Goal: Information Seeking & Learning: Understand process/instructions

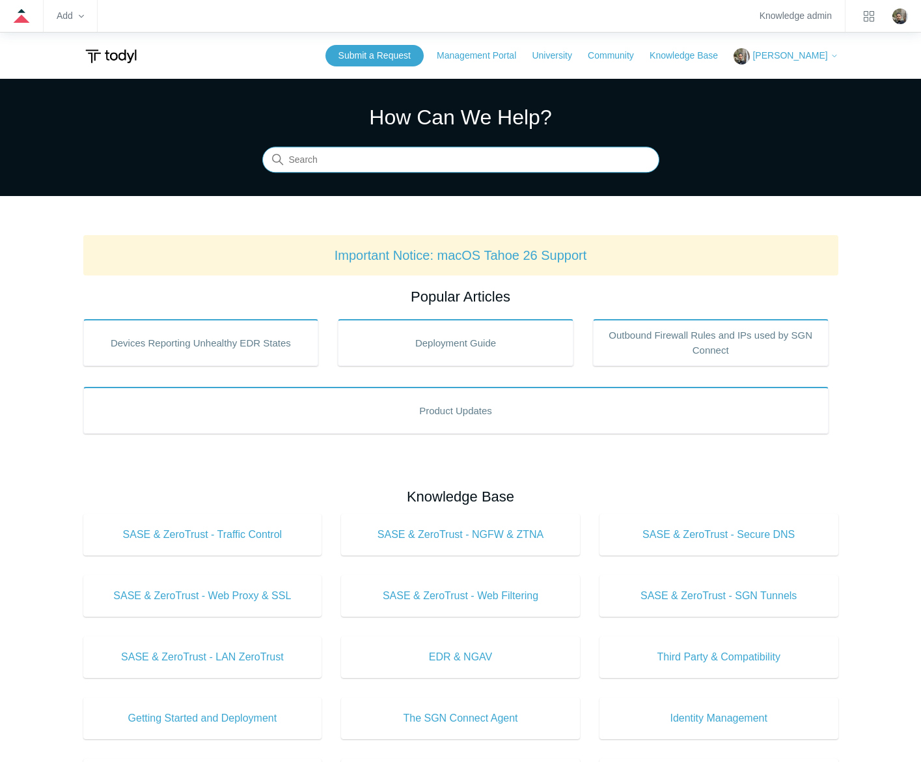
click at [507, 163] on input "Search" at bounding box center [460, 160] width 397 height 26
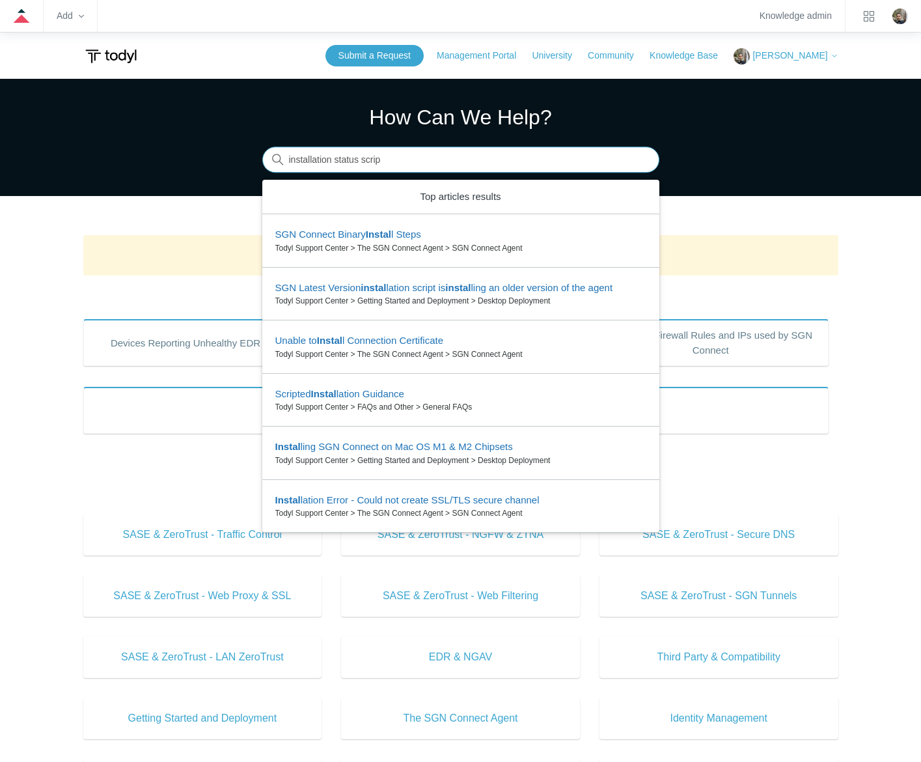
type input "installation status script"
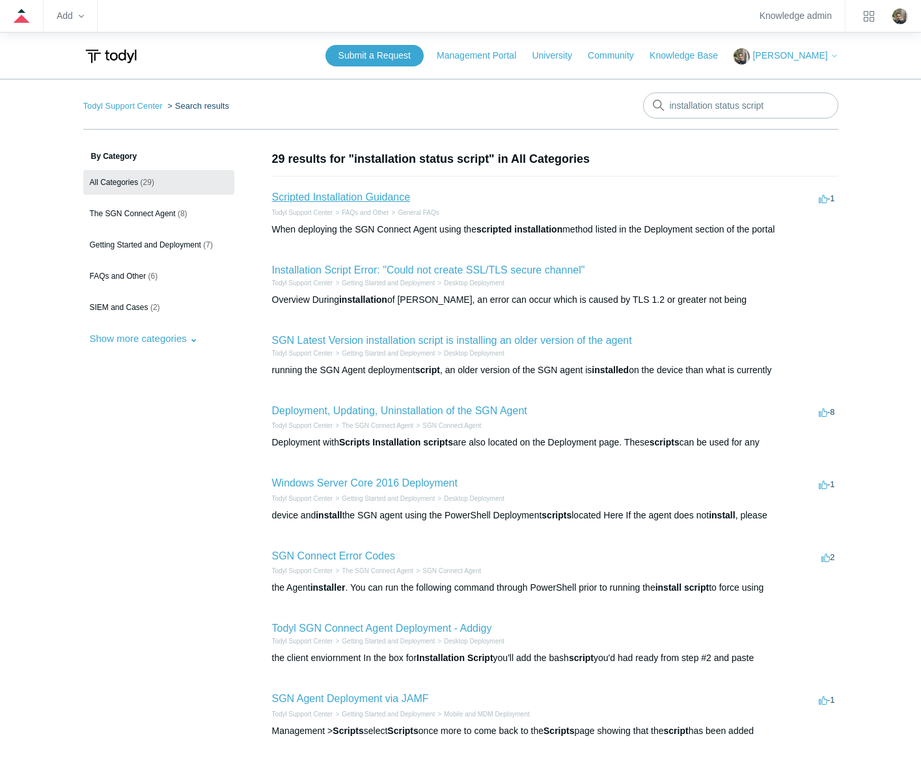
click at [396, 200] on link "Scripted Installation Guidance" at bounding box center [341, 196] width 139 height 11
